Goal: Transaction & Acquisition: Purchase product/service

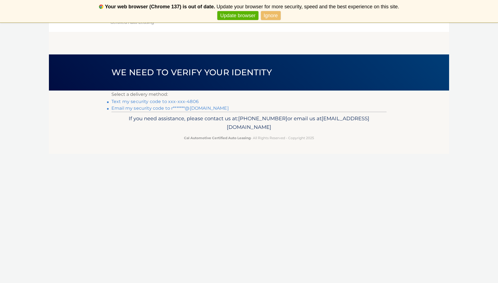
click at [164, 101] on link "Text my security code to xxx-xxx-4806" at bounding box center [155, 101] width 87 height 5
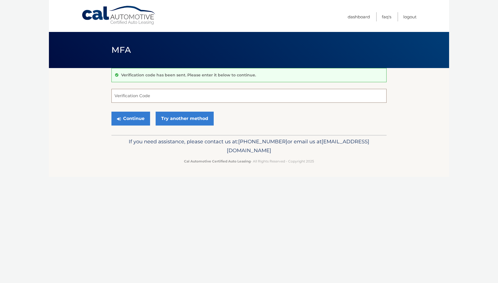
click at [170, 97] on input "Verification Code" at bounding box center [249, 96] width 275 height 14
type input "862322"
click at [134, 122] on button "Continue" at bounding box center [131, 119] width 39 height 14
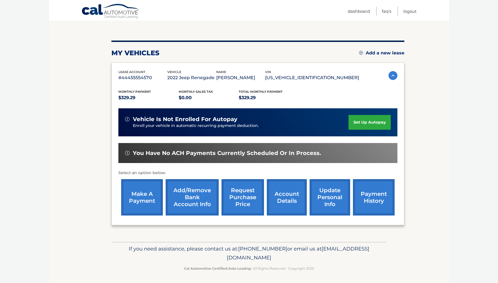
scroll to position [53, 0]
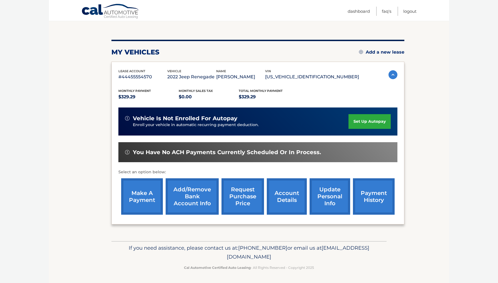
click at [134, 186] on link "make a payment" at bounding box center [142, 197] width 42 height 36
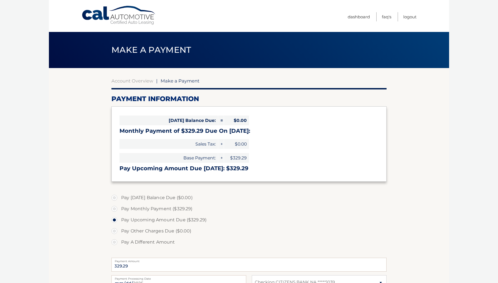
select select "NWQ5NThkNzktNDhlMi00Y2Y0LWIyN2QtZGQyYjFkOGFiZGZm"
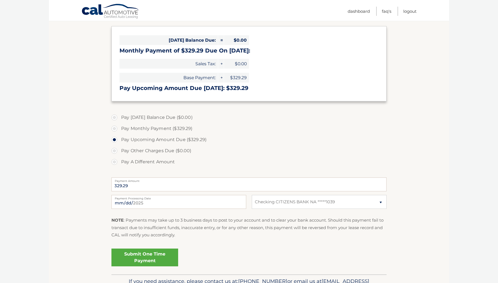
scroll to position [114, 0]
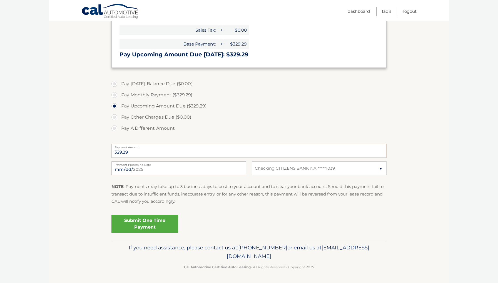
click at [141, 223] on link "Submit One Time Payment" at bounding box center [145, 224] width 67 height 18
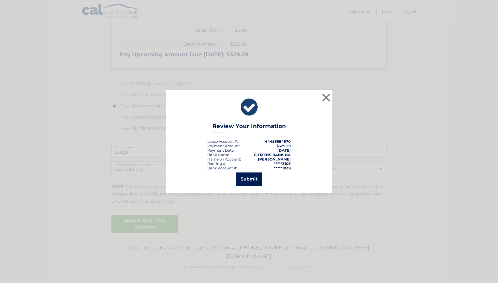
click at [246, 182] on button "Submit" at bounding box center [249, 179] width 26 height 13
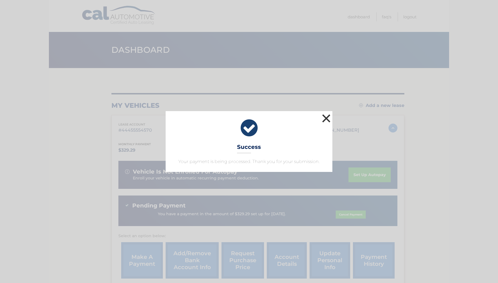
click at [323, 117] on button "×" at bounding box center [326, 118] width 11 height 11
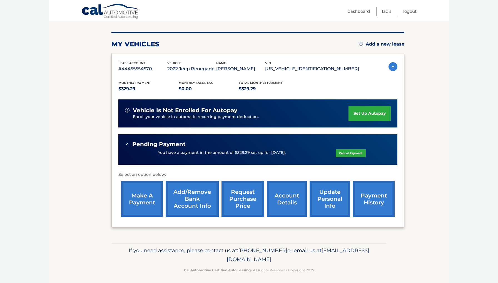
scroll to position [64, 0]
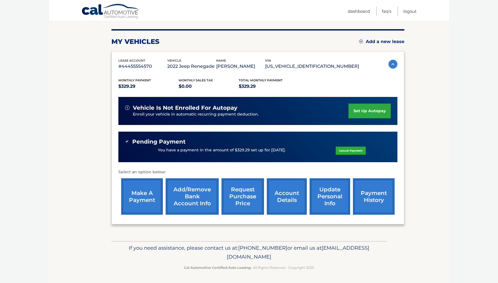
click at [288, 188] on link "account details" at bounding box center [287, 197] width 40 height 36
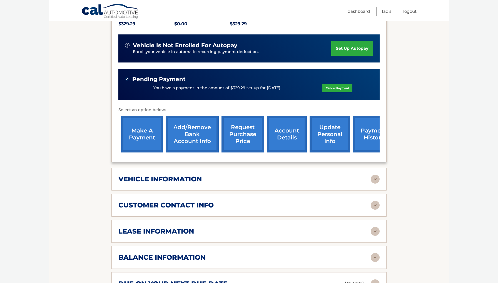
scroll to position [149, 0]
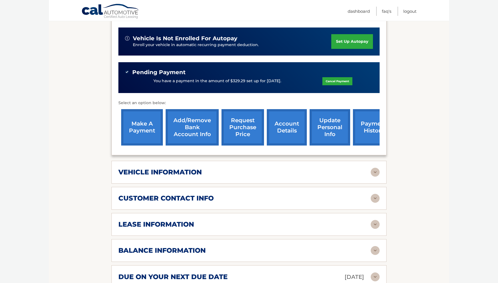
click at [372, 168] on img at bounding box center [375, 172] width 9 height 9
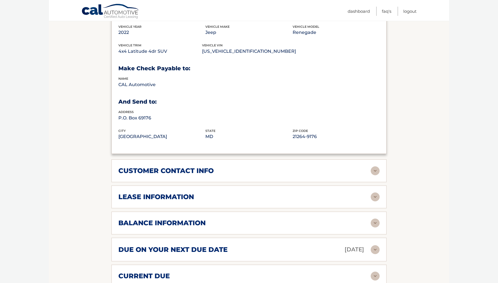
click at [374, 193] on img at bounding box center [375, 197] width 9 height 9
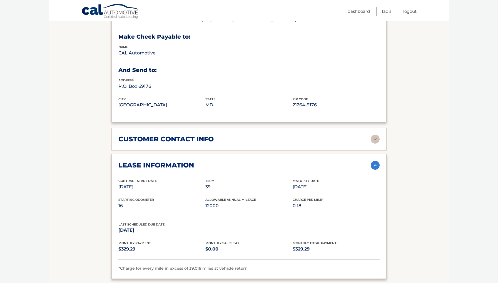
scroll to position [342, 0]
